Goal: Task Accomplishment & Management: Manage account settings

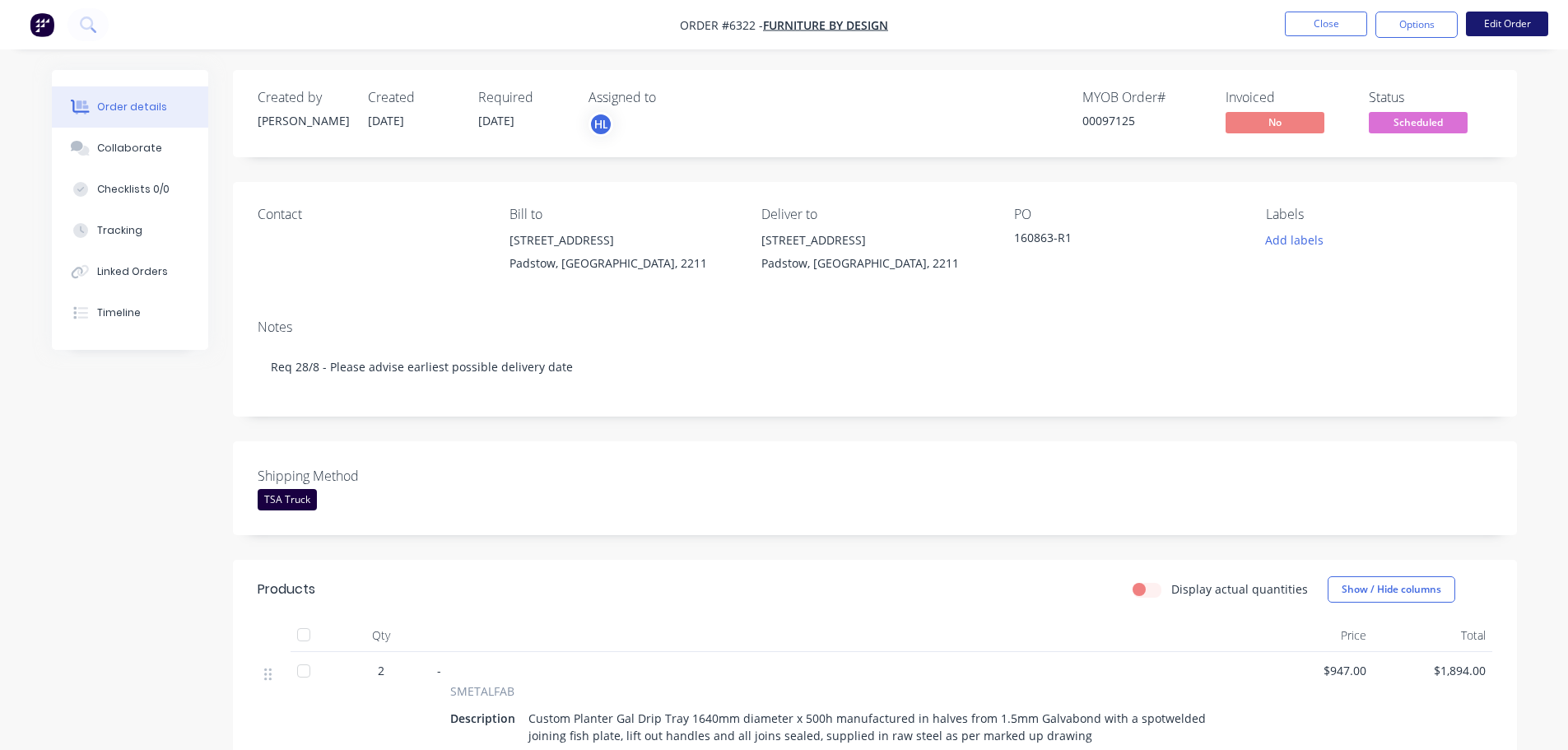
click at [1488, 19] on button "Edit Order" at bounding box center [1507, 23] width 82 height 25
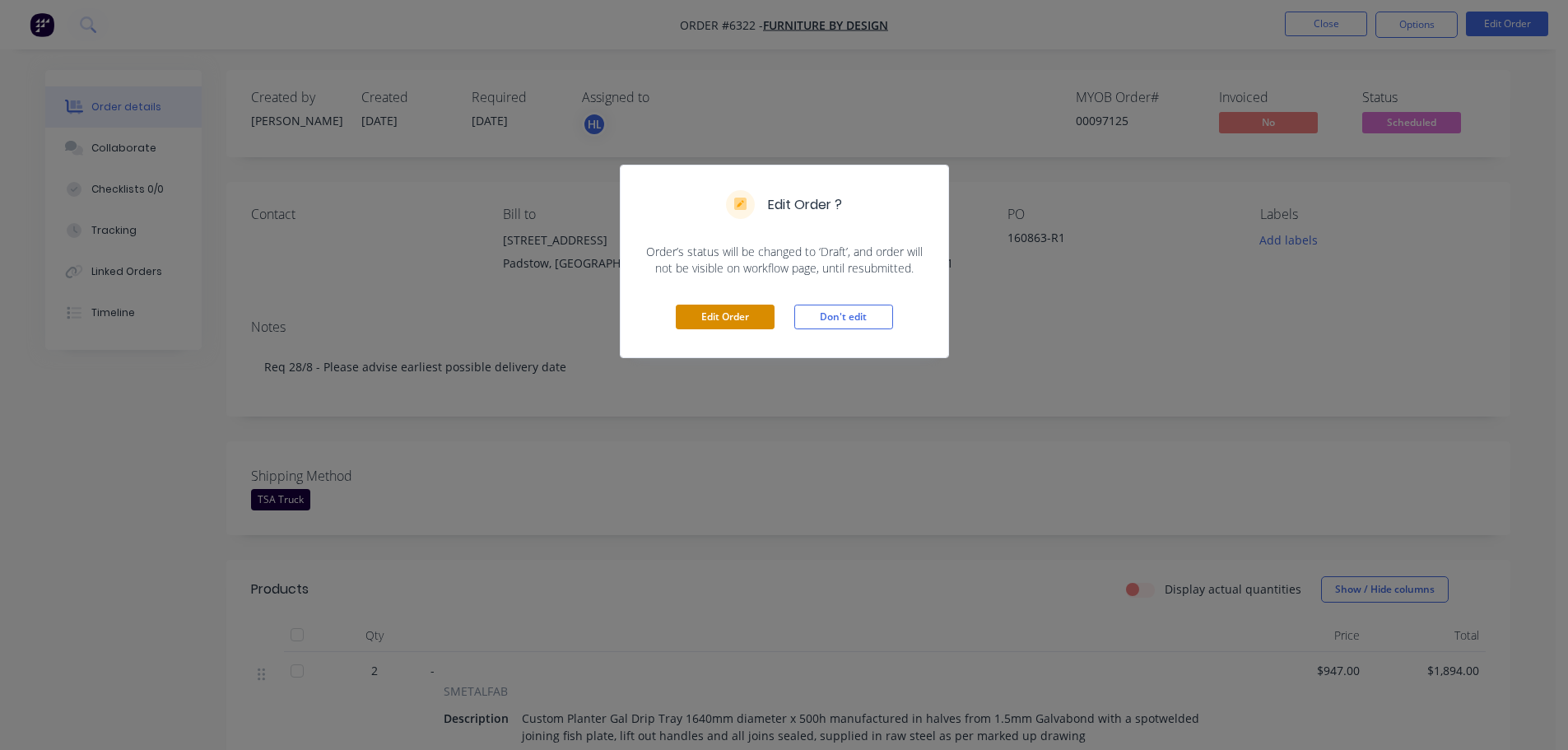
click at [728, 308] on button "Edit Order" at bounding box center [725, 317] width 99 height 25
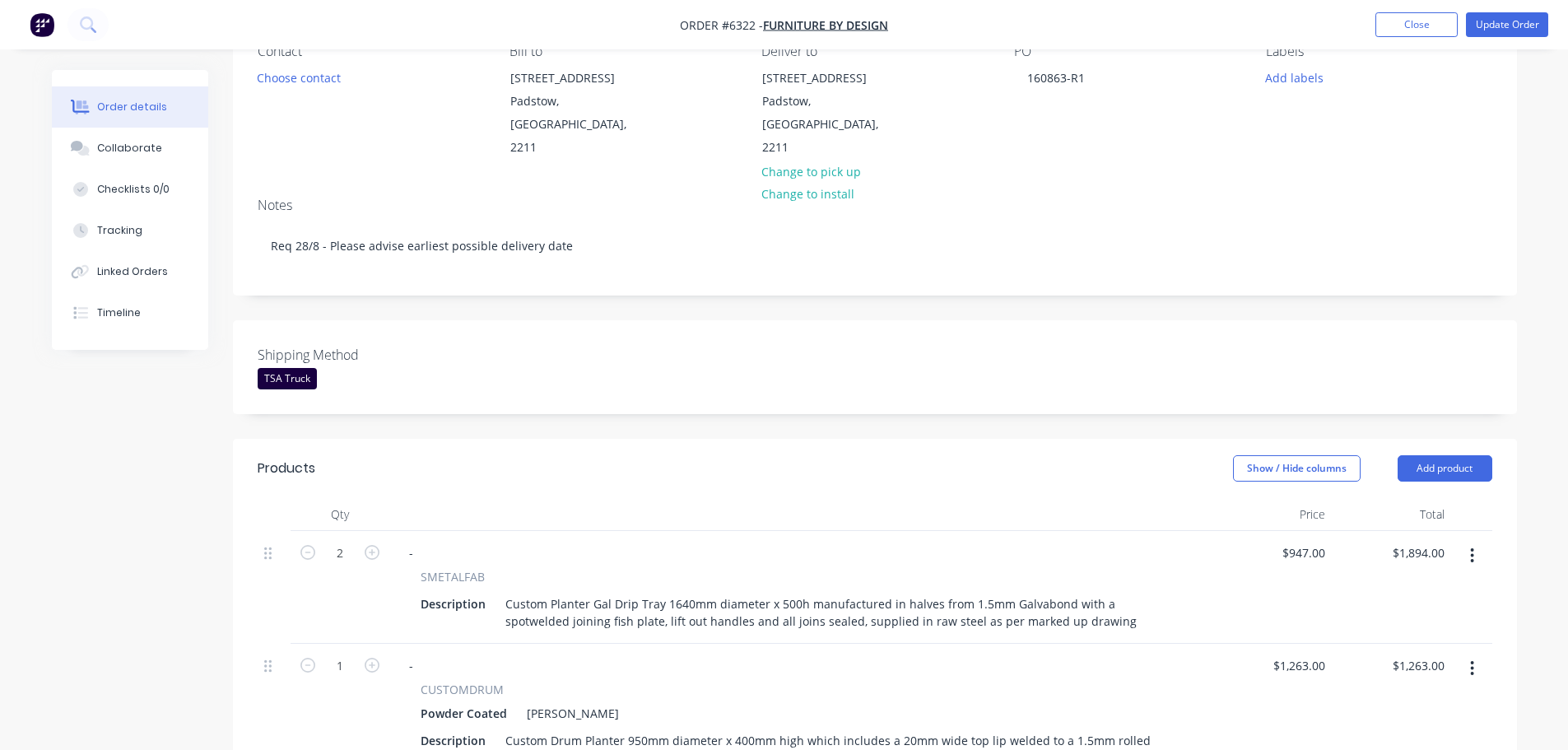
scroll to position [164, 0]
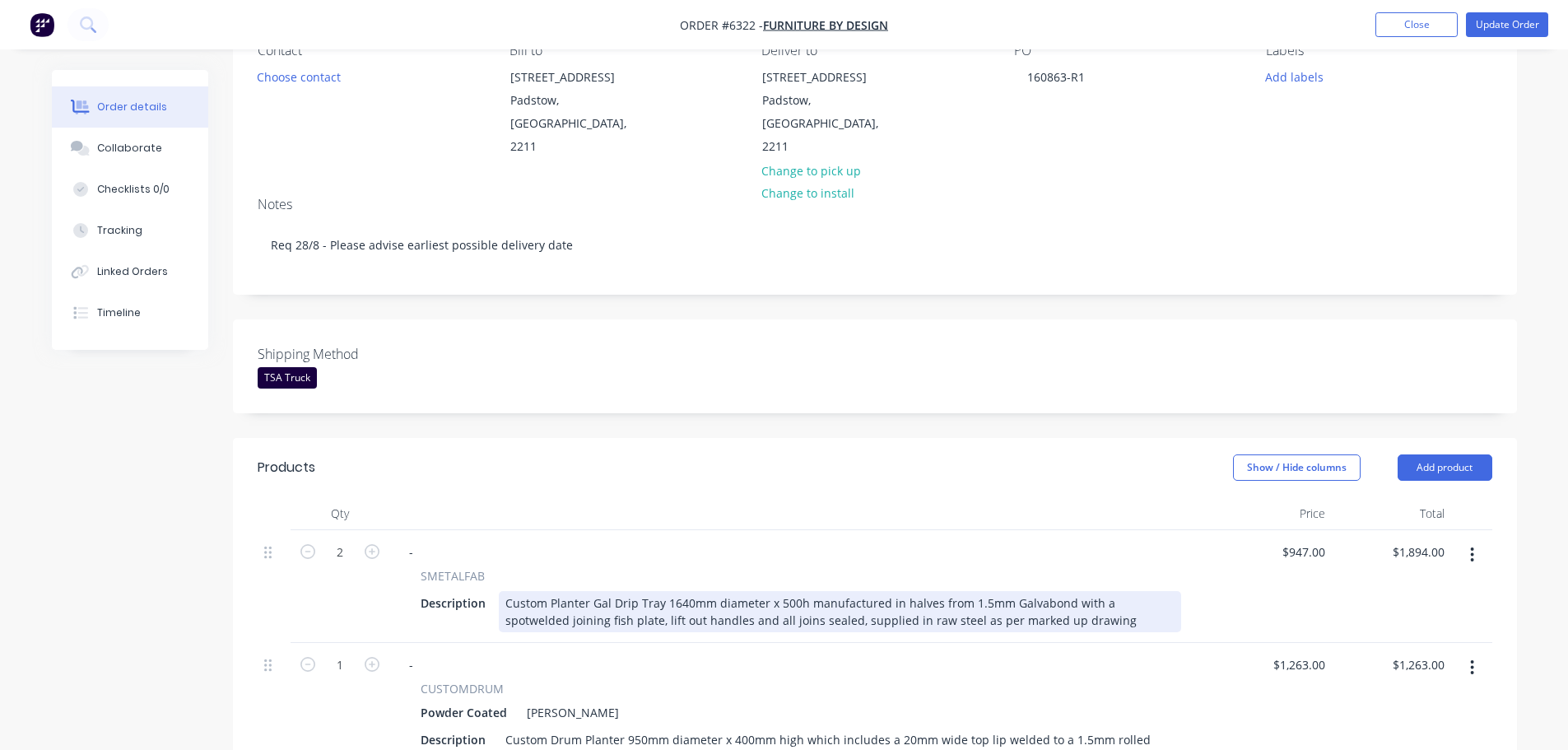
click at [690, 591] on div "Custom Planter Gal Drip Tray 1640mm diameter x 500h manufactured in halves from…" at bounding box center [839, 611] width 682 height 42
click at [786, 591] on div "Custom Planter Gal Drip Tray 1637mm diameter x 500h manufactured in halves from…" at bounding box center [839, 611] width 682 height 42
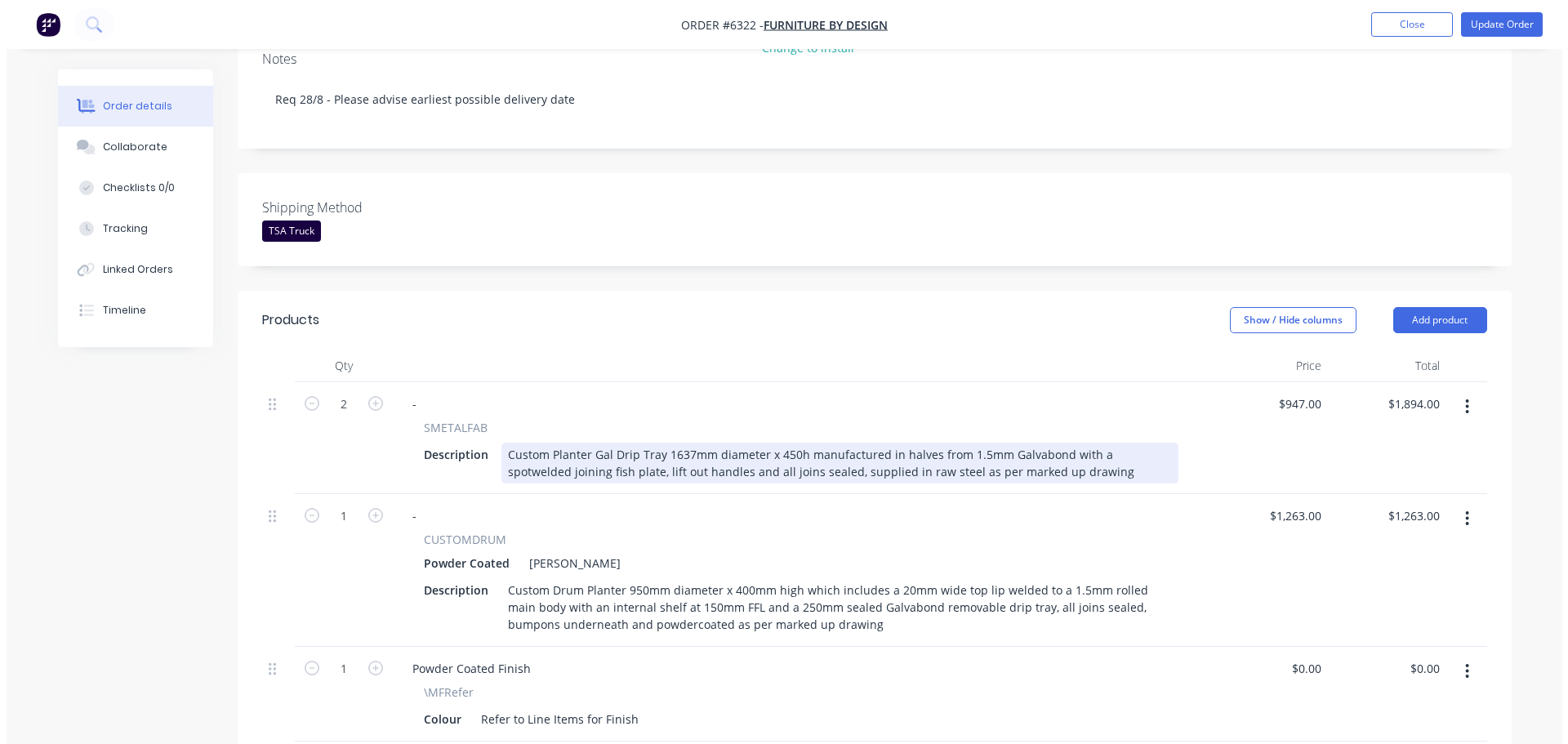
scroll to position [327, 0]
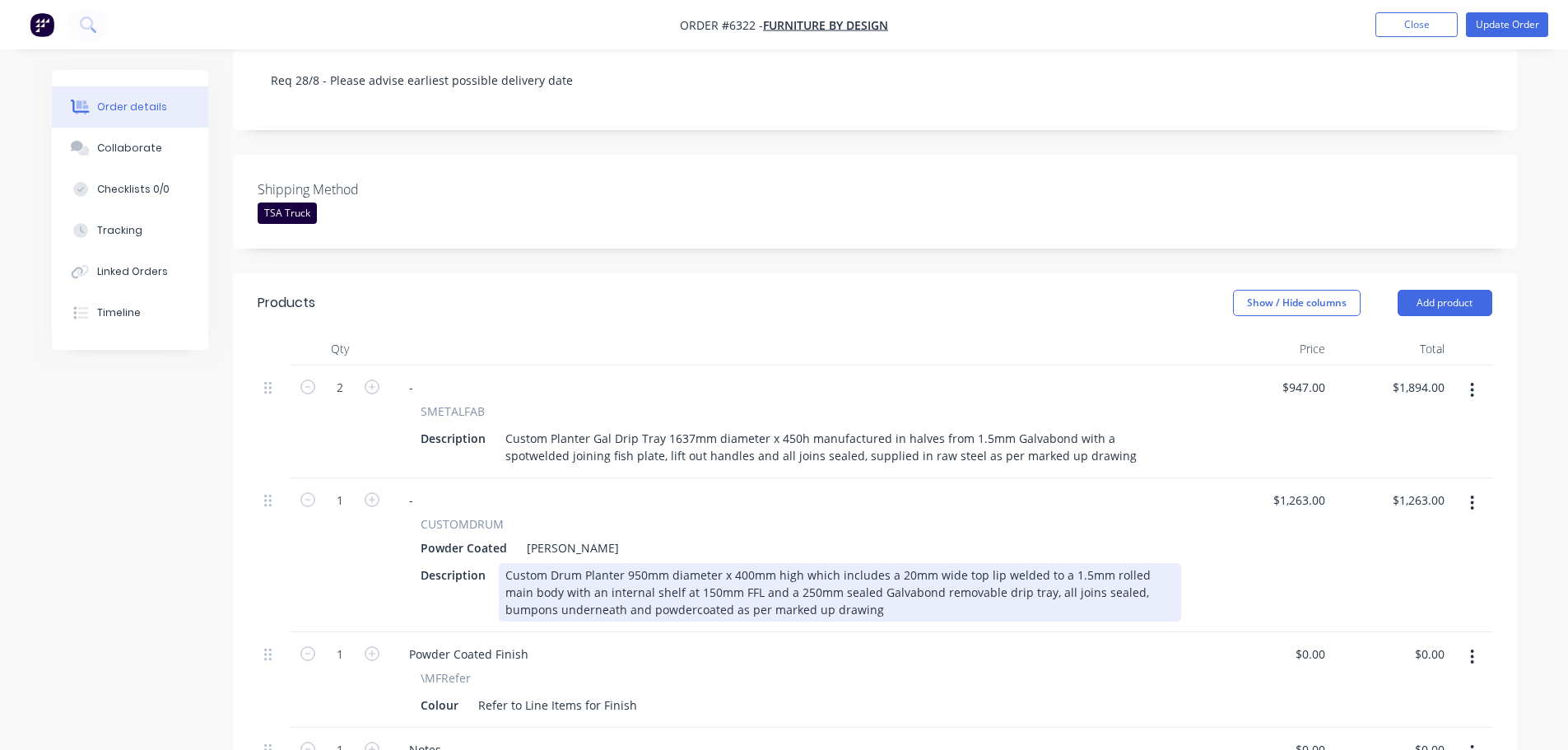
click at [750, 563] on div "Custom Drum Planter 950mm diameter x 400mm high which includes a 20mm wide top …" at bounding box center [839, 592] width 682 height 58
click at [684, 569] on div "Custom Drum Planter 950mm diameter x 414mm high which includes a 20mm wide top …" at bounding box center [839, 592] width 682 height 58
click at [780, 569] on div "Custom Drum Planter 950mm diameter x 414mm high which includes a 20mm wide top …" at bounding box center [839, 592] width 682 height 58
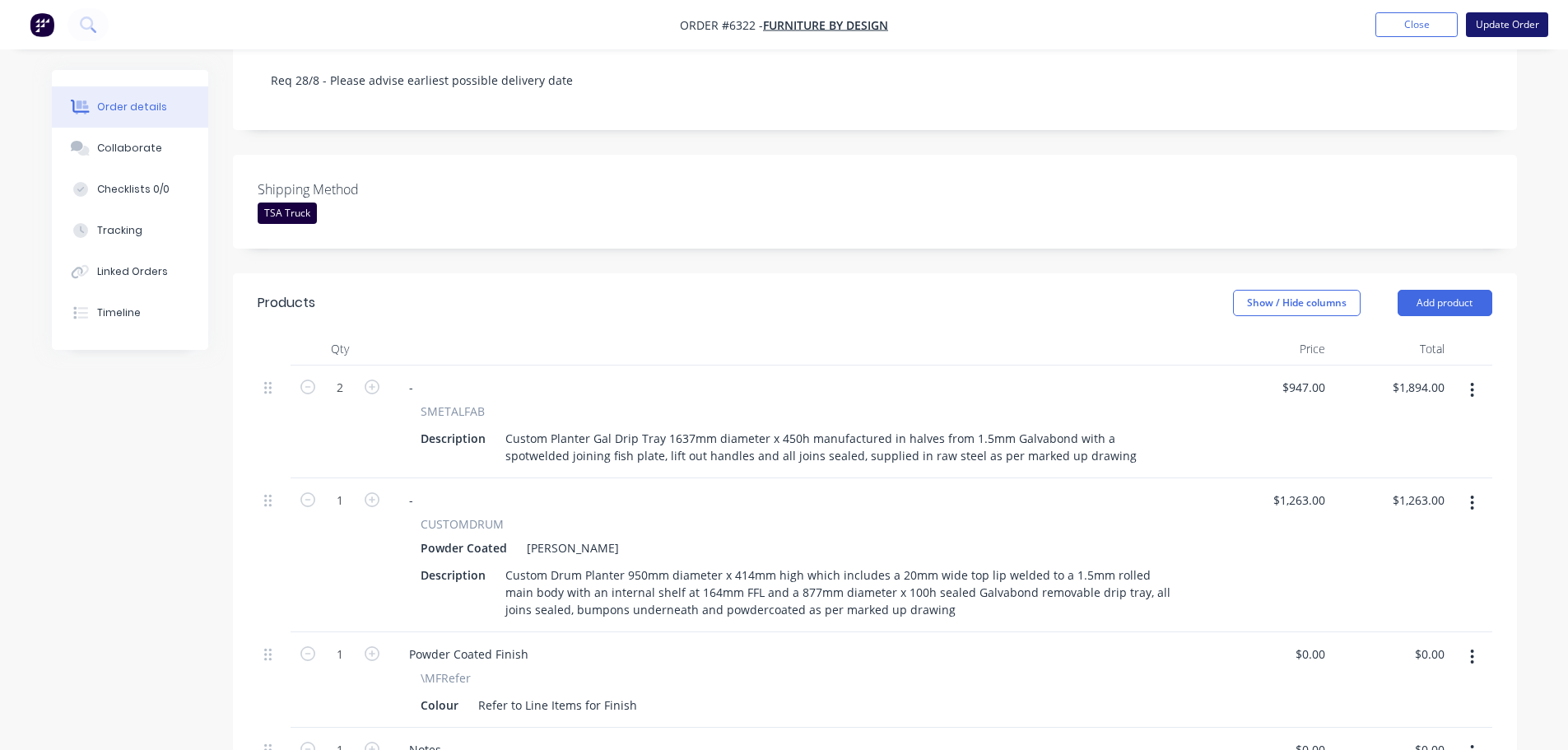
click at [1522, 24] on button "Update Order" at bounding box center [1507, 24] width 82 height 25
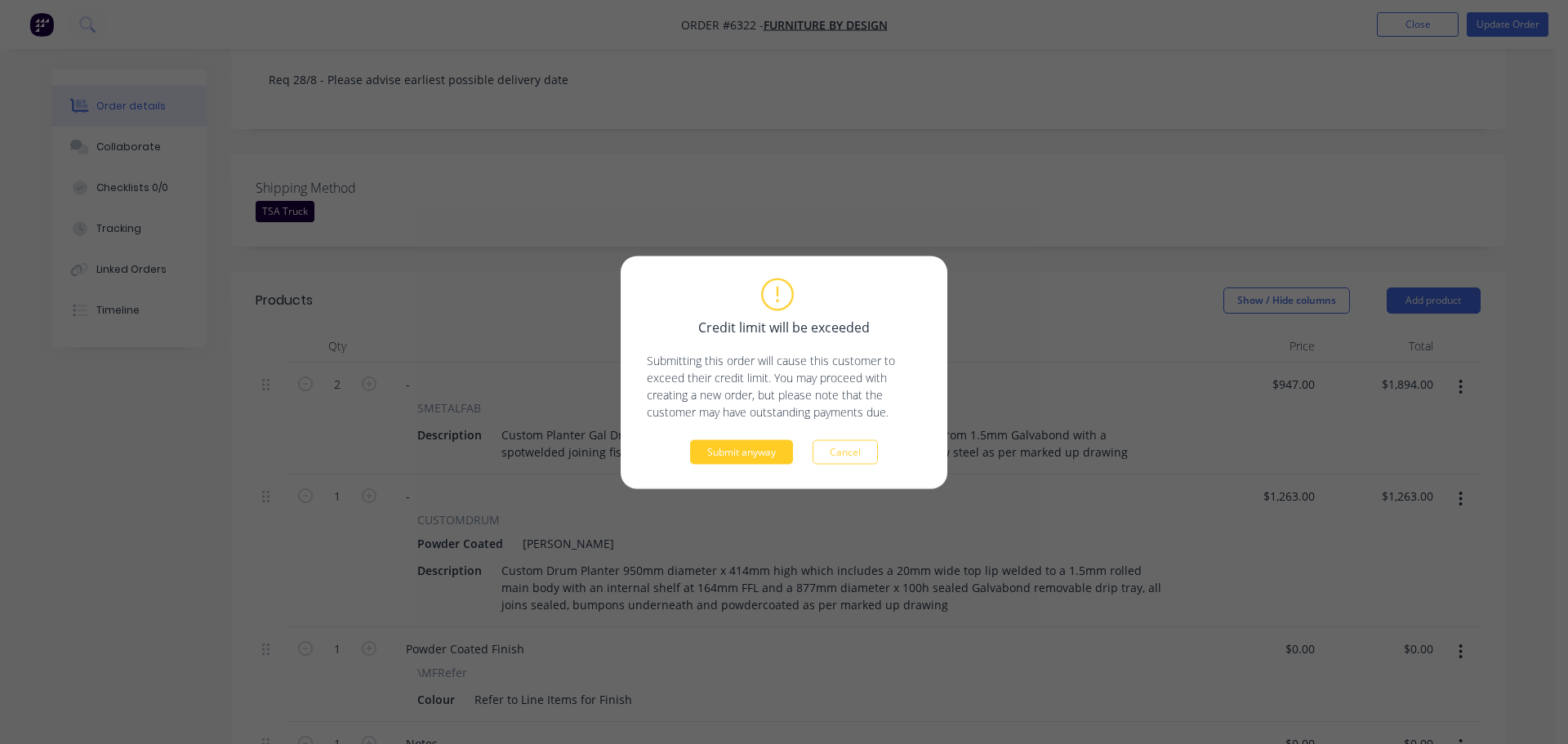
click at [765, 452] on button "Submit anyway" at bounding box center [741, 452] width 103 height 25
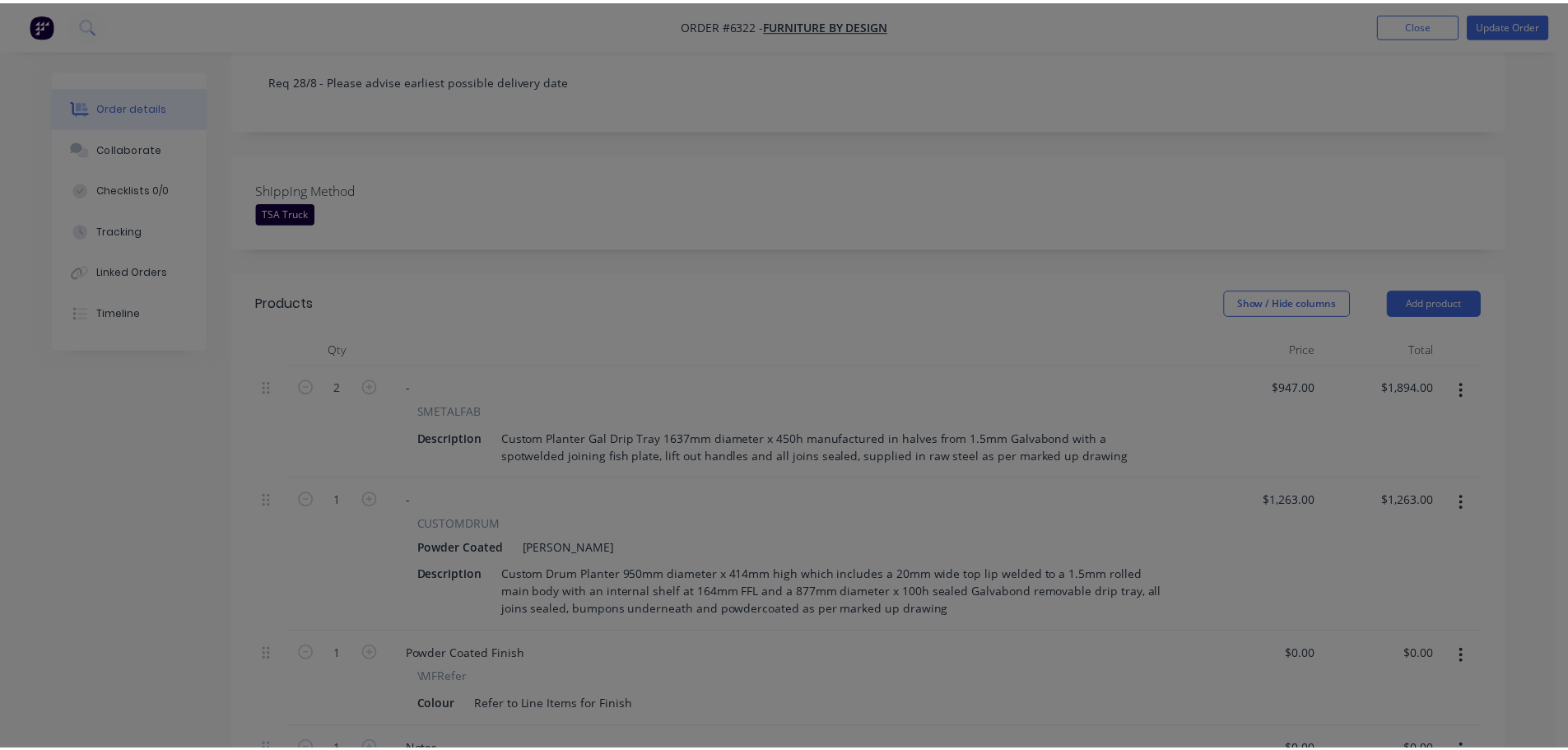
scroll to position [347, 0]
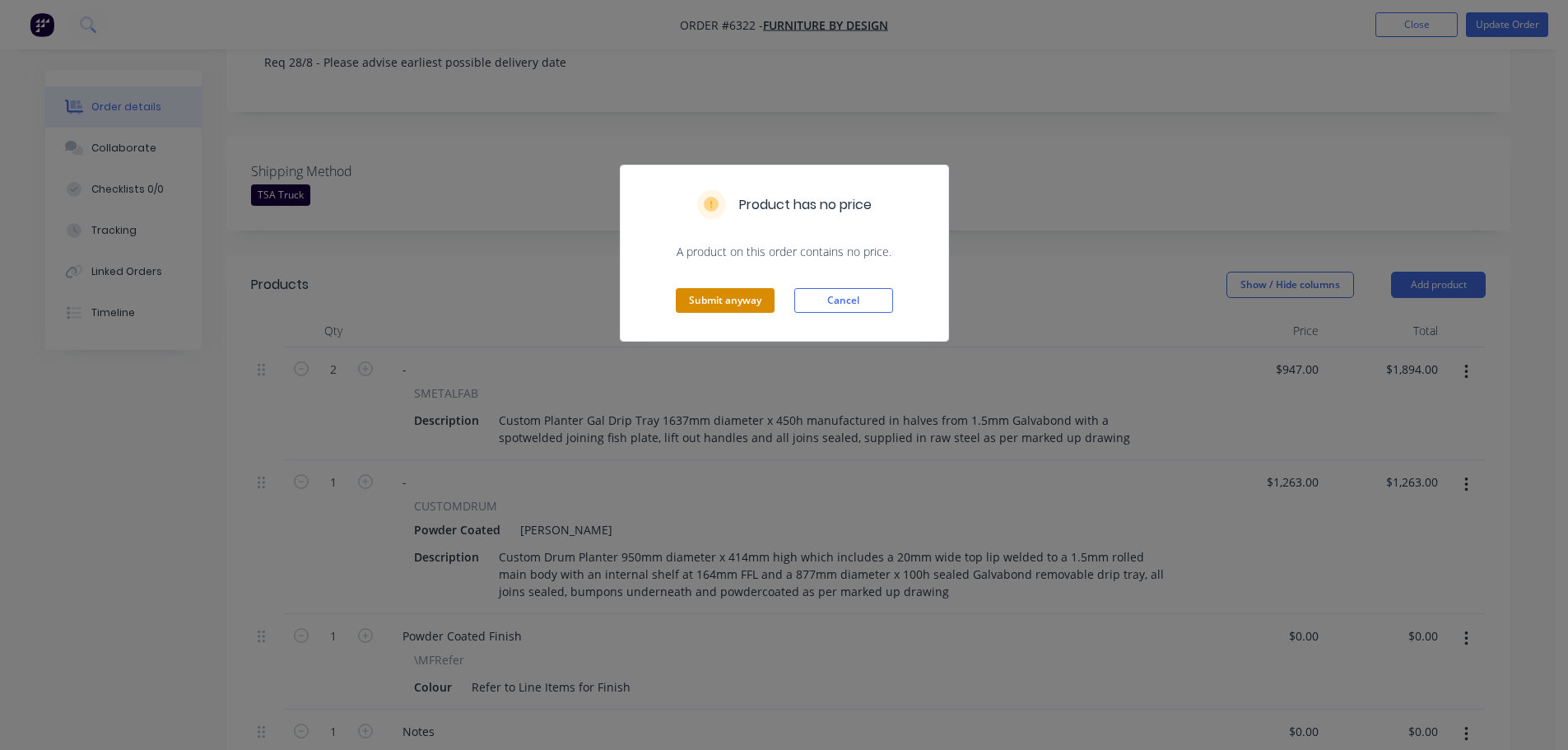
click at [735, 304] on button "Submit anyway" at bounding box center [725, 300] width 99 height 25
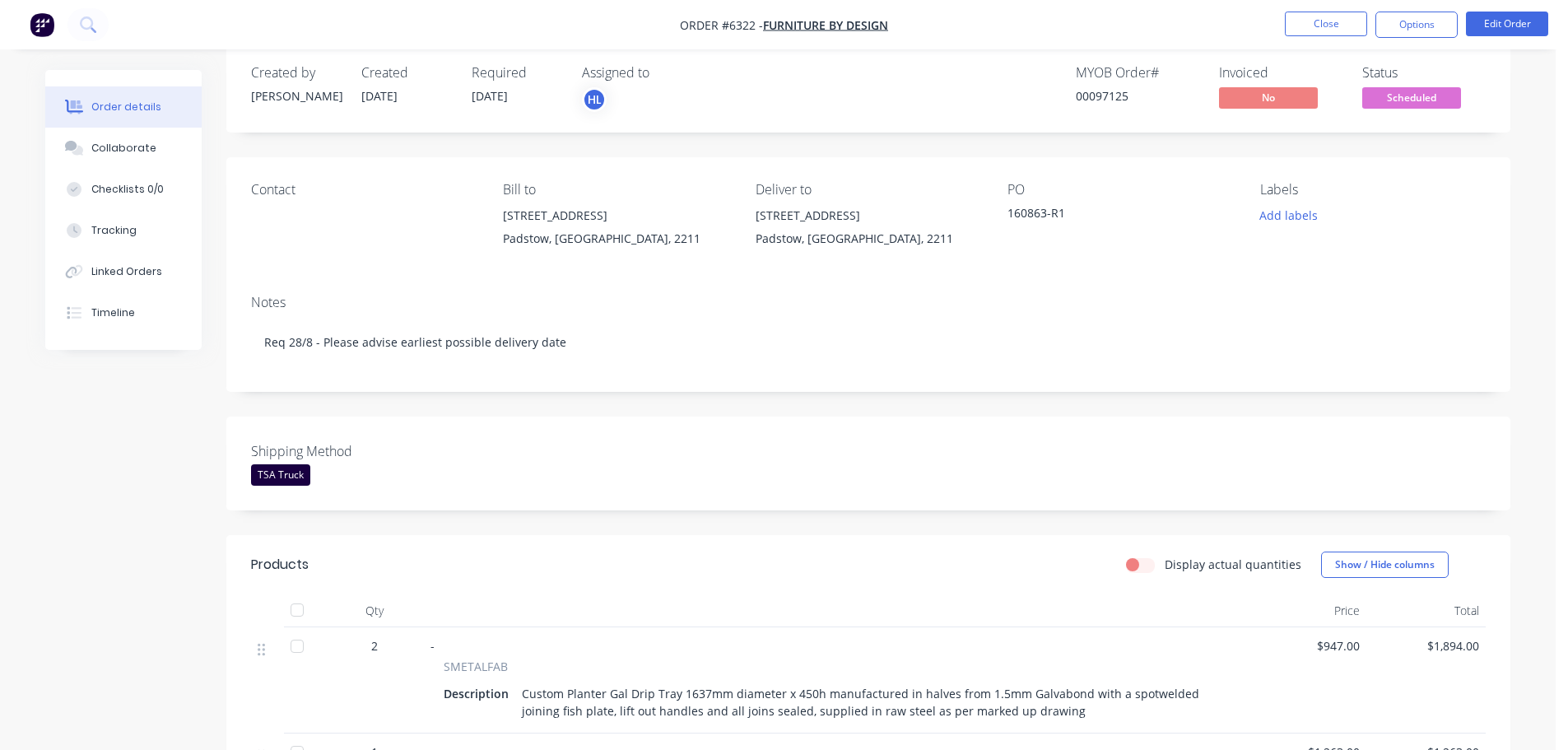
scroll to position [0, 0]
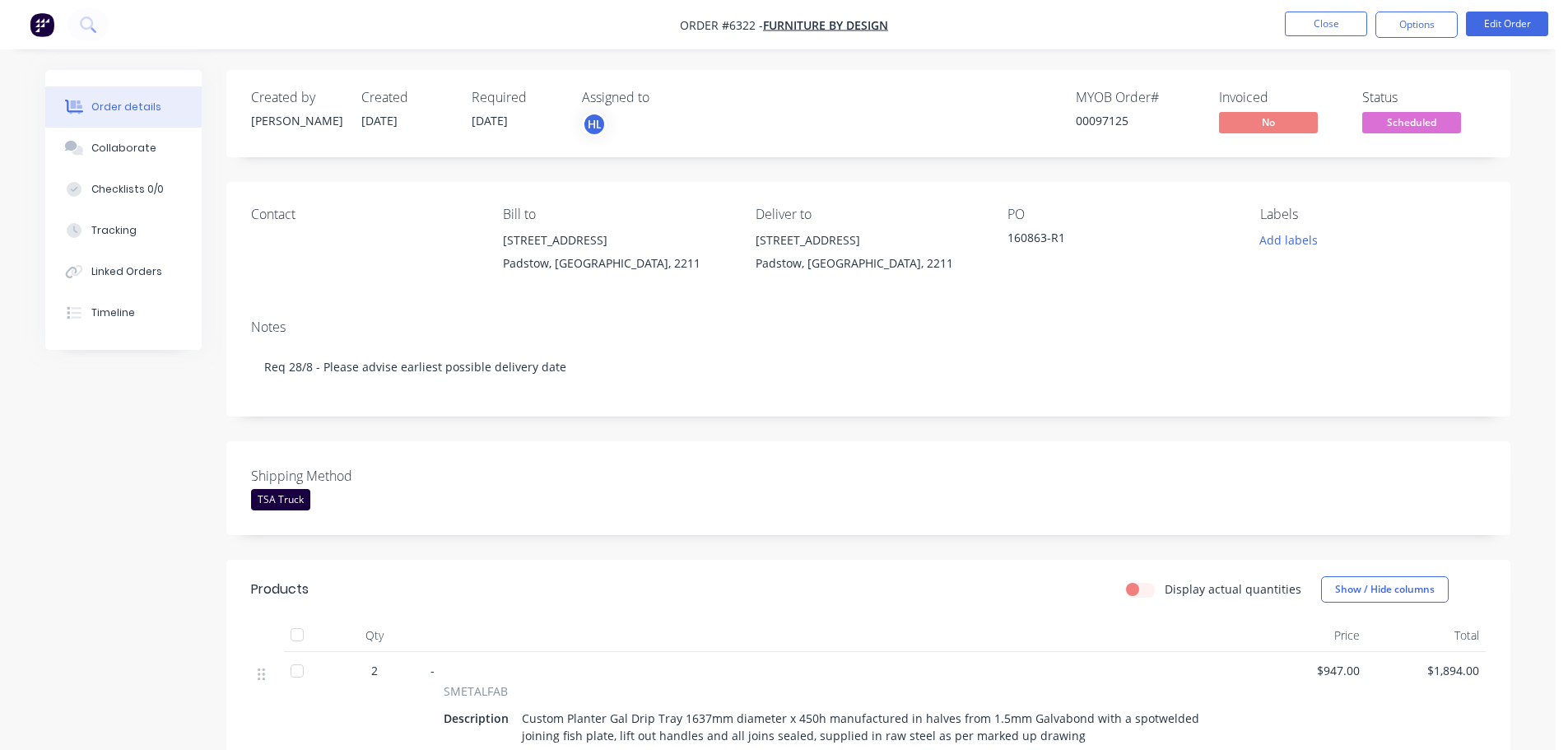
click at [1416, 123] on span "Scheduled" at bounding box center [1412, 122] width 99 height 20
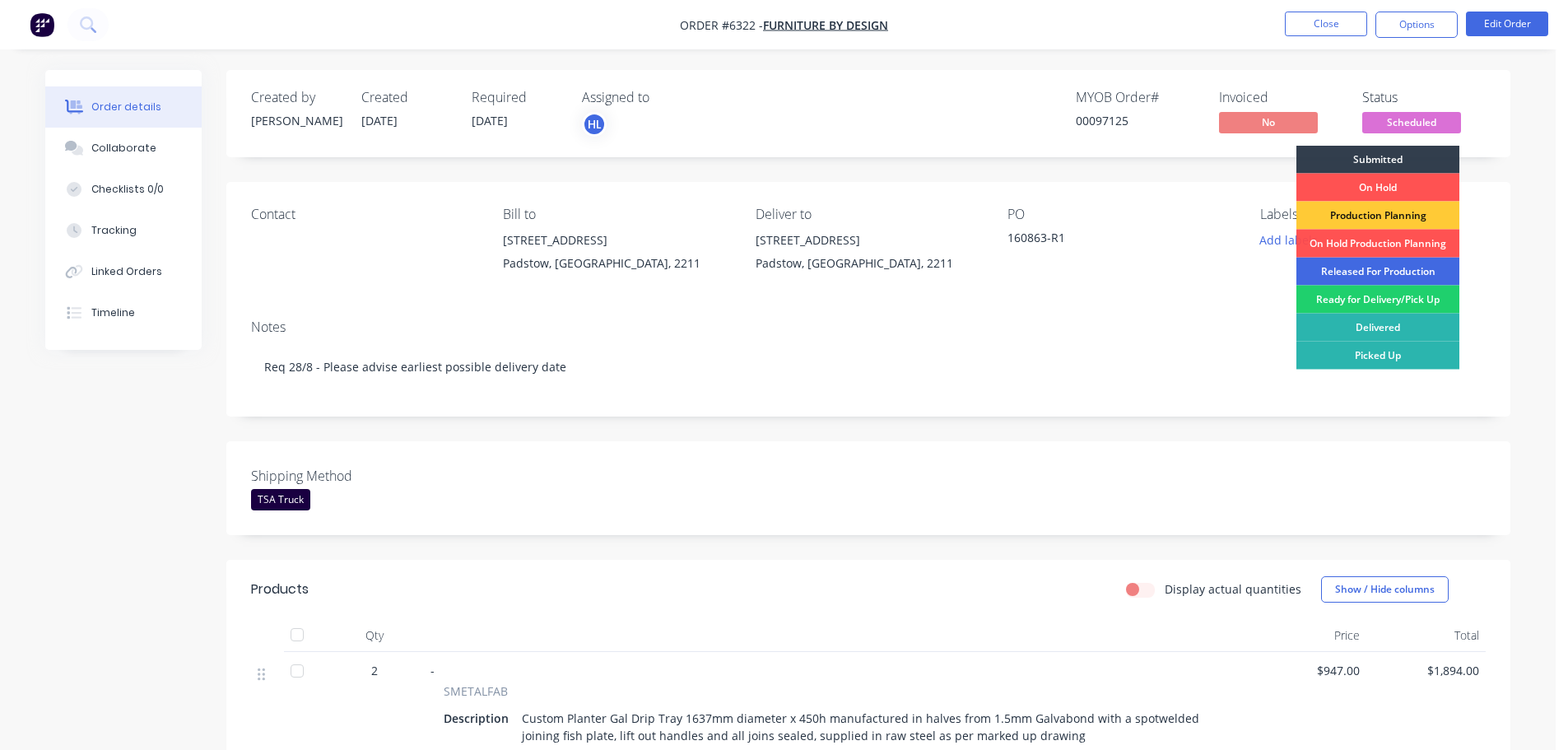
click at [1358, 268] on div "Released For Production" at bounding box center [1378, 272] width 163 height 28
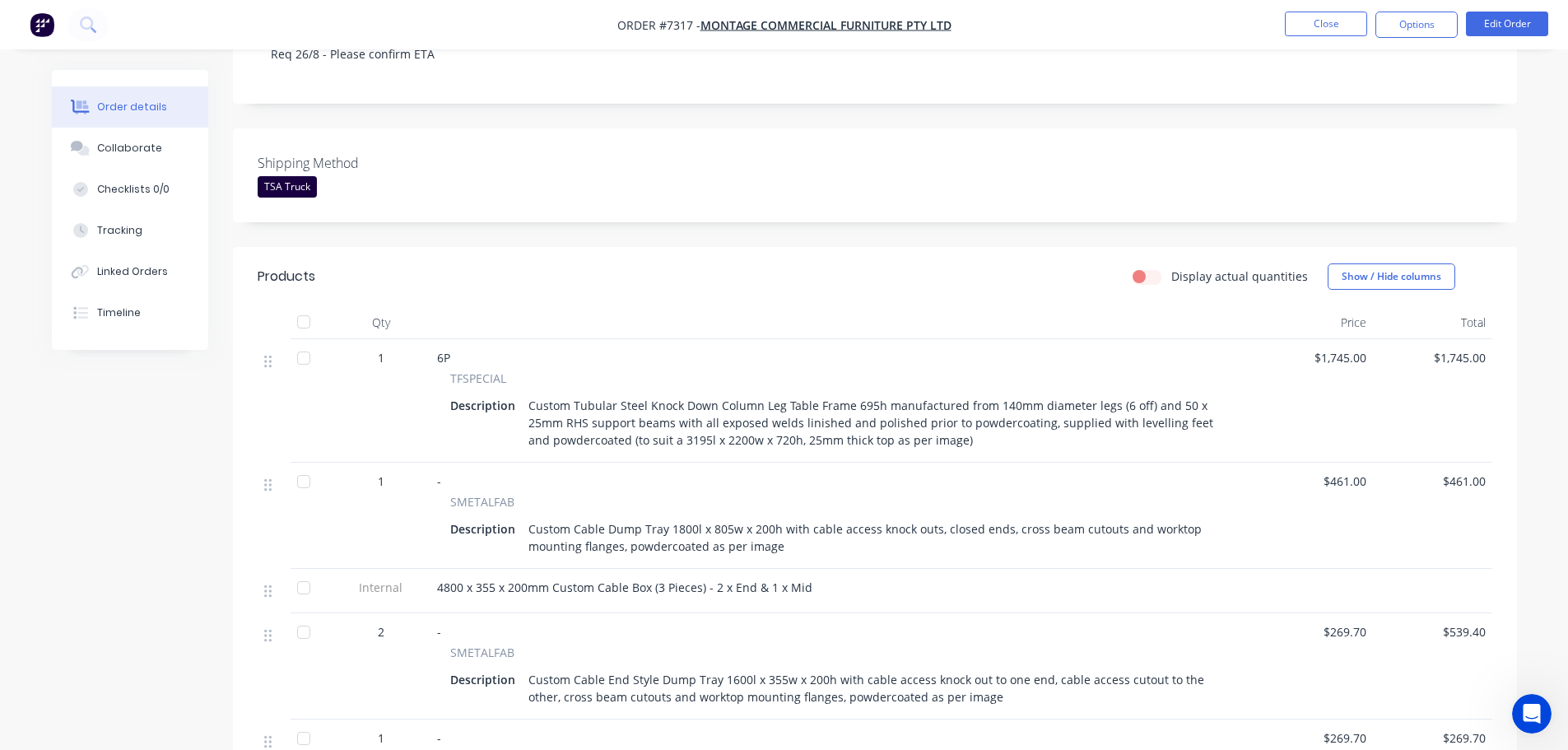
scroll to position [330, 0]
